Goal: Task Accomplishment & Management: Complete application form

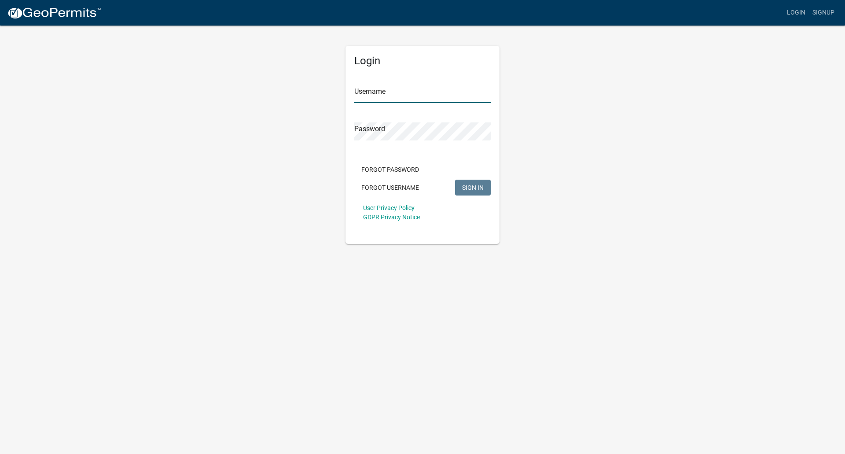
type input "[PERSON_NAME].[PERSON_NAME]"
click at [477, 184] on span "SIGN IN" at bounding box center [473, 186] width 22 height 7
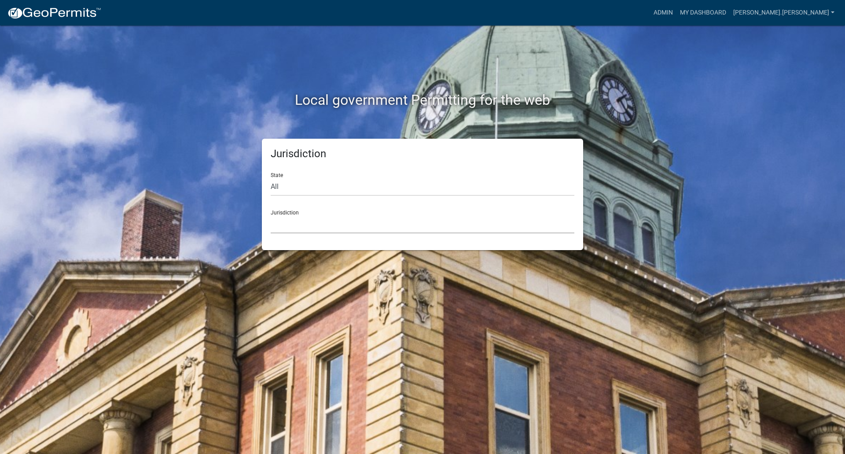
click at [305, 222] on select "[GEOGRAPHIC_DATA], [US_STATE] [GEOGRAPHIC_DATA], [US_STATE][PERSON_NAME][GEOGRA…" at bounding box center [423, 224] width 304 height 18
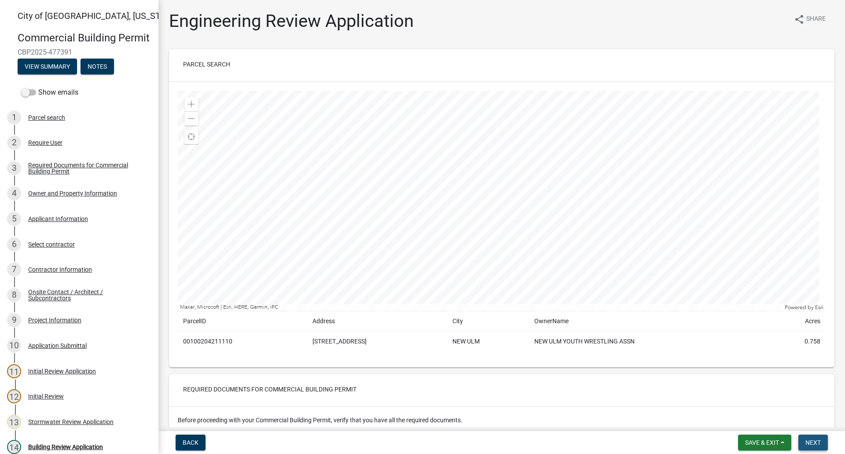
click at [810, 442] on span "Next" at bounding box center [812, 442] width 15 height 7
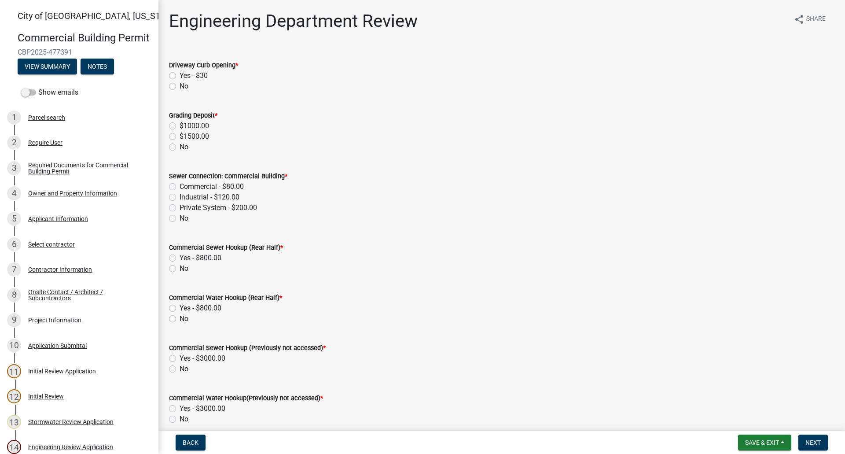
click at [180, 88] on label "No" at bounding box center [184, 86] width 9 height 11
click at [180, 87] on input "No" at bounding box center [183, 84] width 6 height 6
radio input "true"
click at [180, 146] on label "No" at bounding box center [184, 147] width 9 height 11
click at [180, 146] on input "No" at bounding box center [183, 145] width 6 height 6
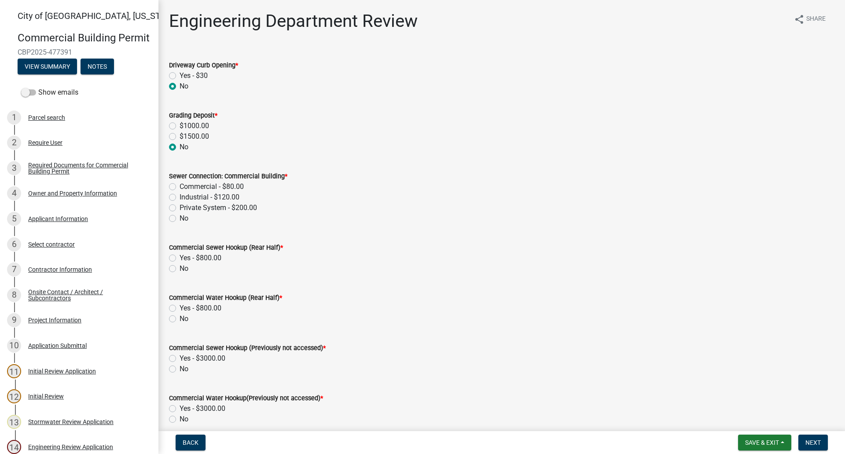
radio input "true"
click at [180, 217] on label "No" at bounding box center [184, 218] width 9 height 11
click at [180, 217] on input "No" at bounding box center [183, 216] width 6 height 6
radio input "true"
drag, startPoint x: 173, startPoint y: 268, endPoint x: 172, endPoint y: 275, distance: 6.7
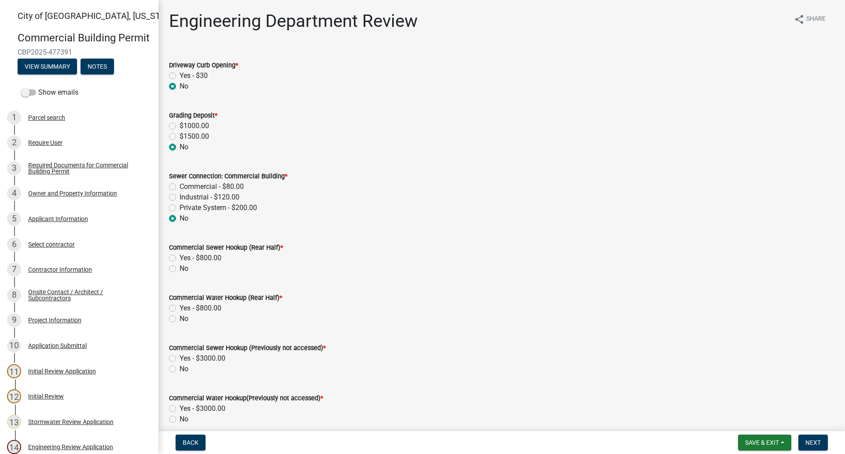
click at [180, 268] on label "No" at bounding box center [184, 268] width 9 height 11
click at [180, 268] on input "No" at bounding box center [183, 266] width 6 height 6
radio input "true"
click at [180, 317] on label "No" at bounding box center [184, 318] width 9 height 11
click at [180, 317] on input "No" at bounding box center [183, 316] width 6 height 6
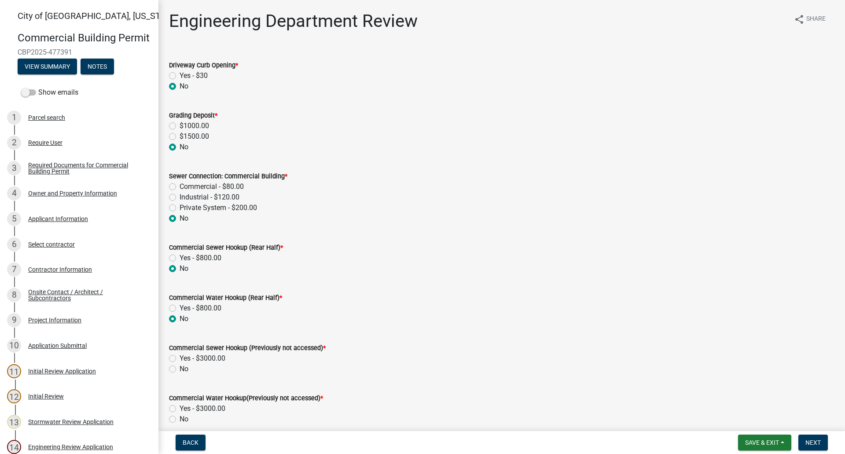
radio input "true"
click at [180, 367] on label "No" at bounding box center [184, 368] width 9 height 11
click at [180, 367] on input "No" at bounding box center [183, 366] width 6 height 6
radio input "true"
click at [180, 418] on label "No" at bounding box center [184, 419] width 9 height 11
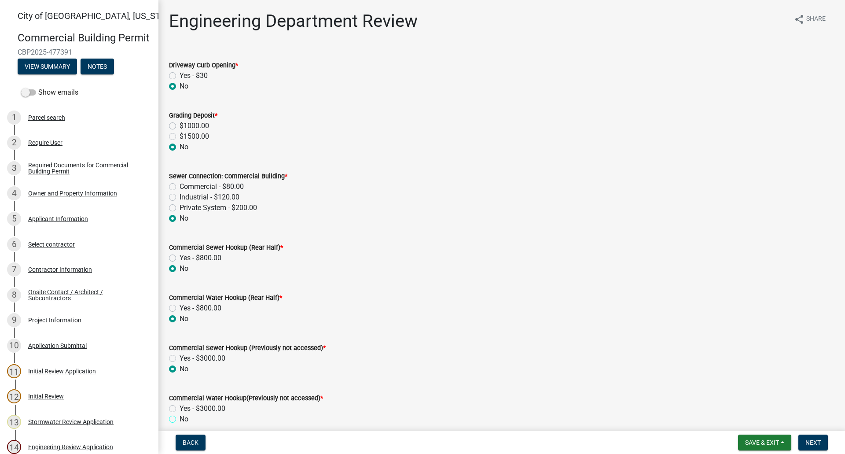
click at [180, 418] on input "No" at bounding box center [183, 417] width 6 height 6
radio input "true"
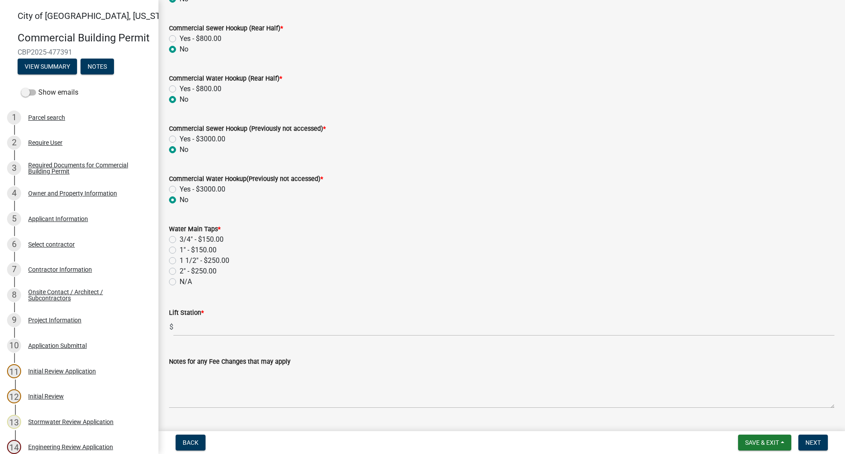
scroll to position [220, 0]
click at [180, 282] on label "N/A" at bounding box center [186, 280] width 12 height 11
click at [180, 281] on input "N/A" at bounding box center [183, 278] width 6 height 6
radio input "true"
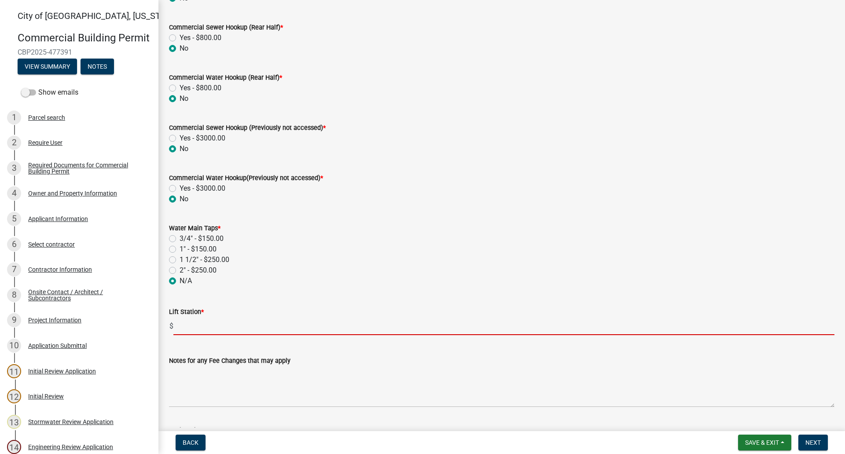
click at [189, 330] on input "text" at bounding box center [503, 326] width 661 height 18
click at [233, 327] on input "text" at bounding box center [503, 326] width 661 height 18
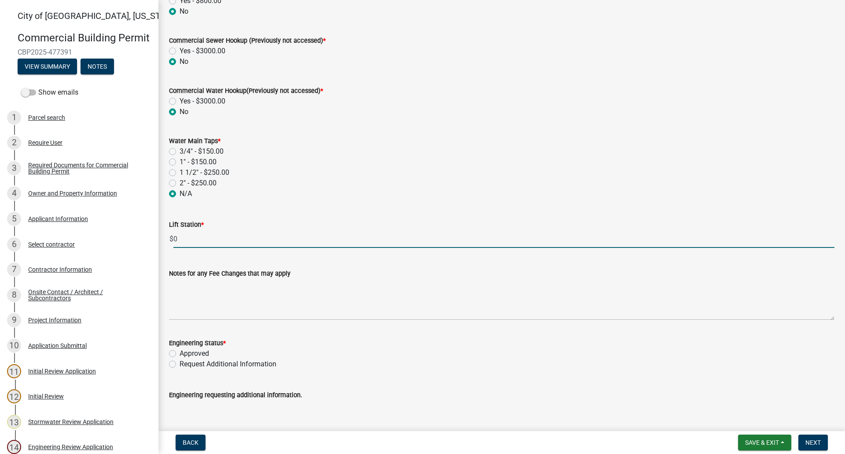
scroll to position [308, 0]
type input "0"
click at [180, 353] on label "Approved" at bounding box center [194, 352] width 29 height 11
click at [180, 353] on input "Approved" at bounding box center [183, 350] width 6 height 6
radio input "true"
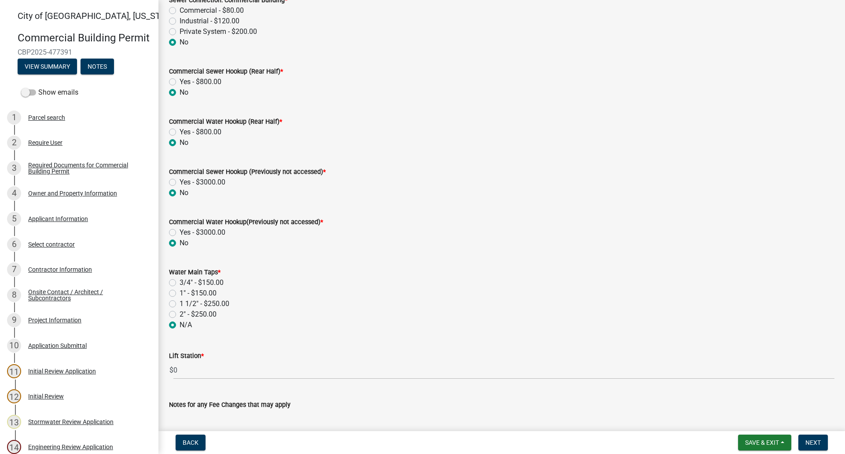
scroll to position [363, 0]
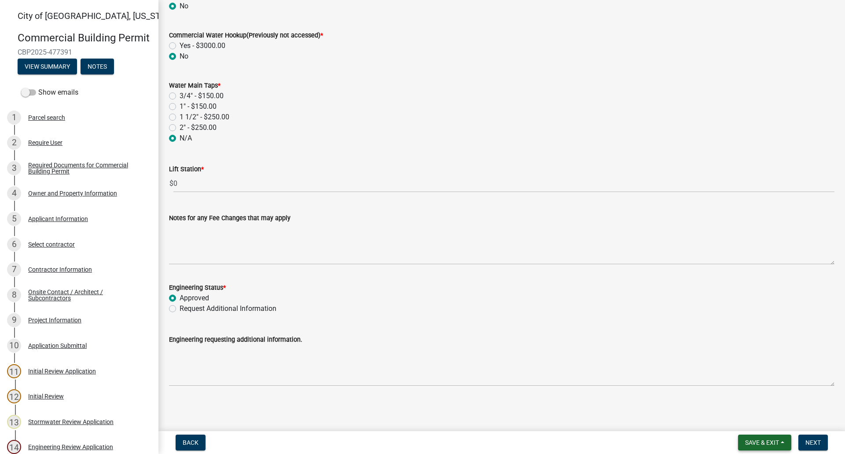
click at [745, 444] on span "Save & Exit" at bounding box center [762, 442] width 34 height 7
click at [823, 384] on textarea "Engineering requesting additional information." at bounding box center [501, 365] width 665 height 41
click at [810, 438] on button "Next" at bounding box center [812, 442] width 29 height 16
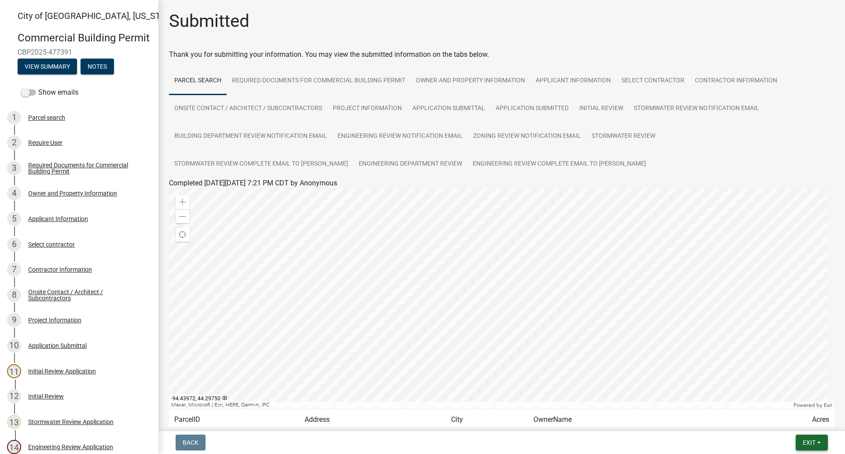
click at [818, 441] on button "Exit" at bounding box center [811, 442] width 32 height 16
click at [798, 420] on button "Save & Exit" at bounding box center [792, 419] width 70 height 21
